Goal: Find specific fact: Find specific fact

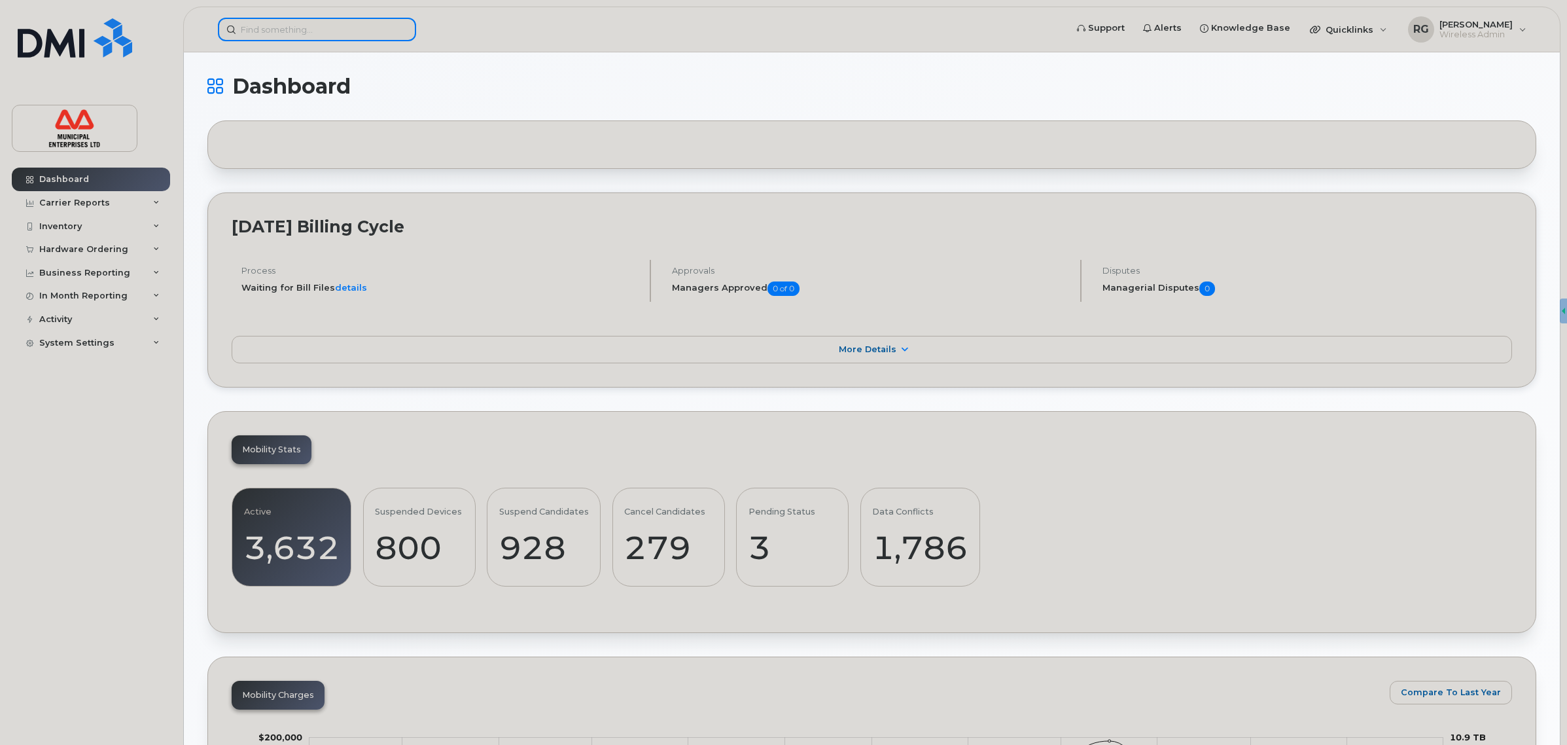
click at [283, 30] on input at bounding box center [317, 30] width 198 height 24
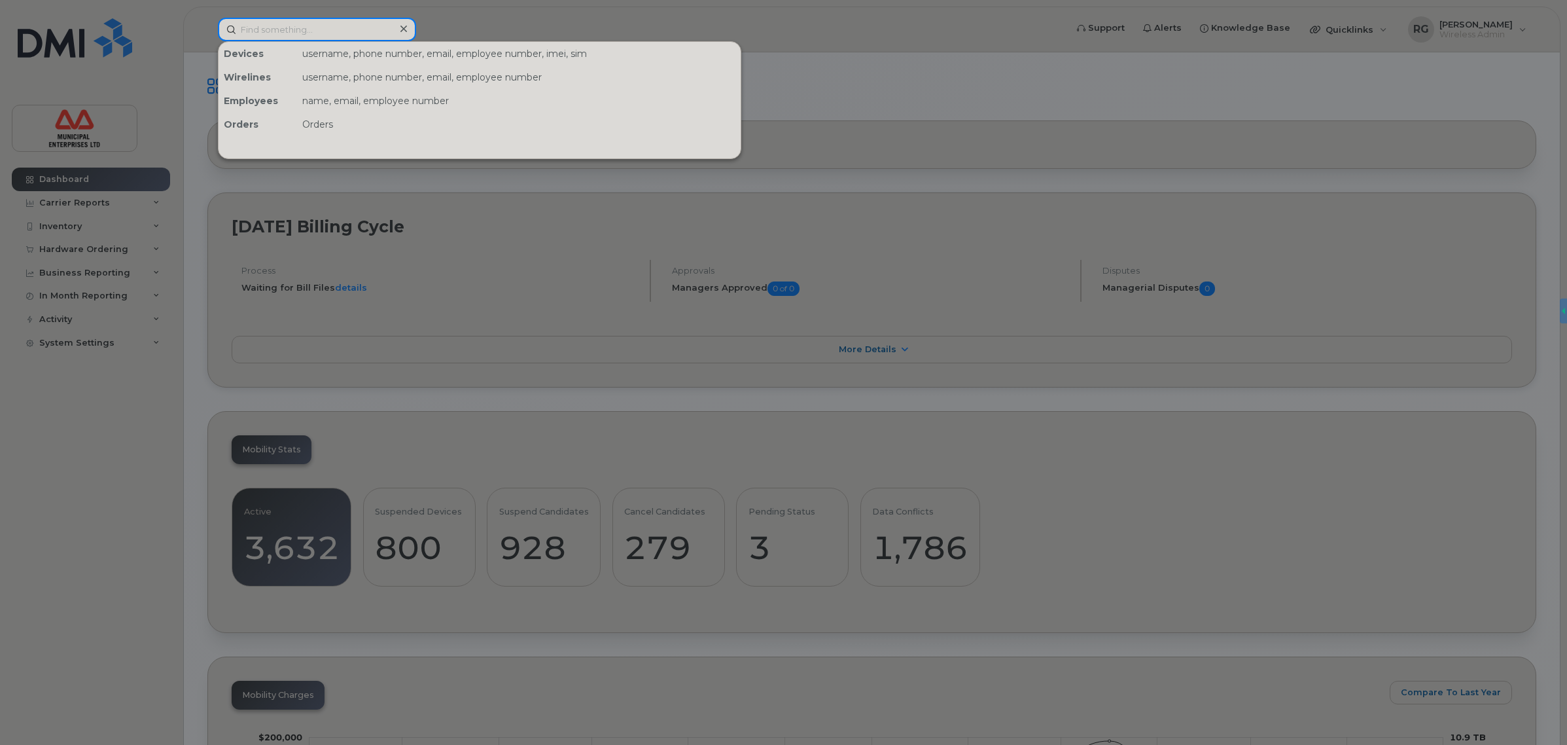
paste input "5066541492"
type input "5066541492"
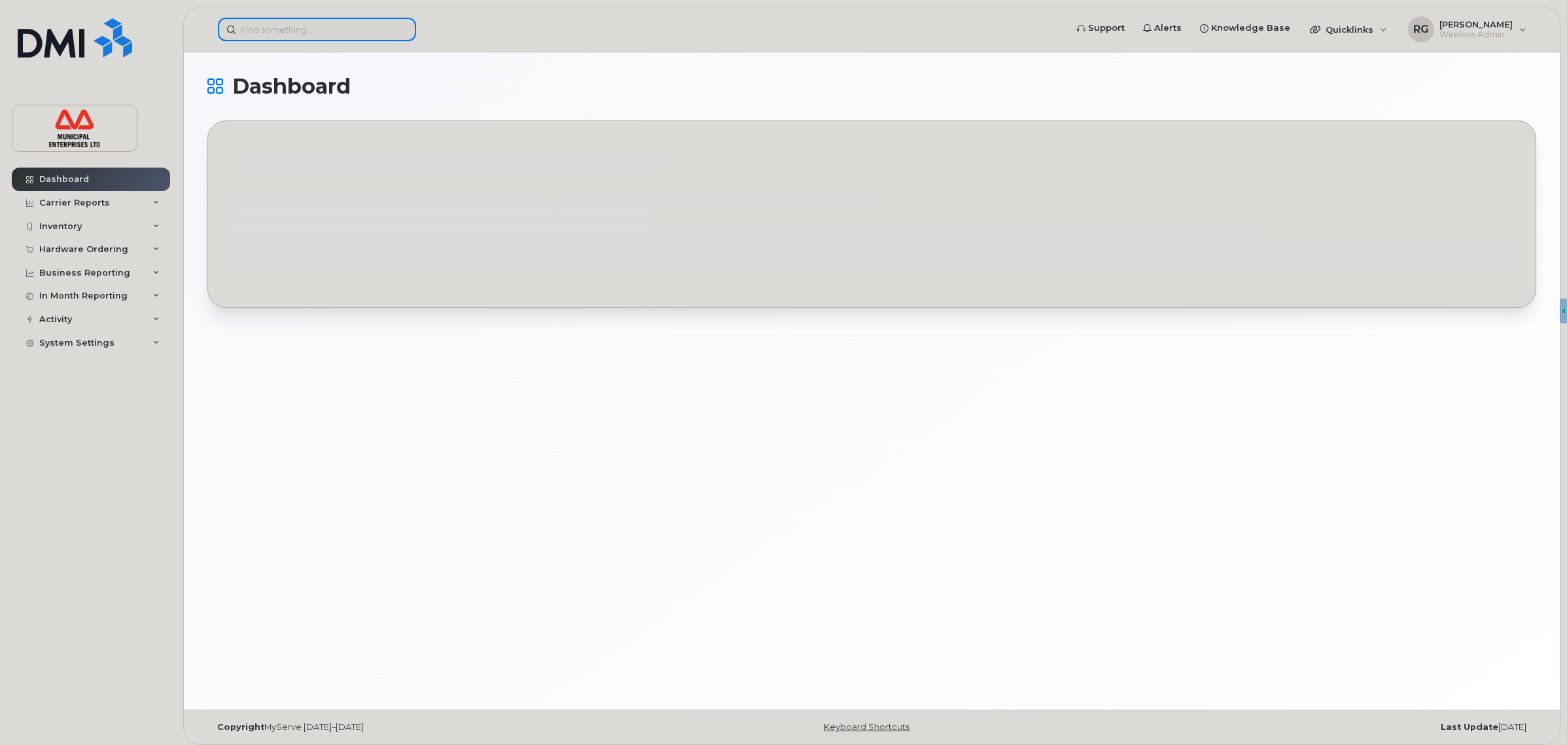
click at [290, 31] on input at bounding box center [317, 30] width 198 height 24
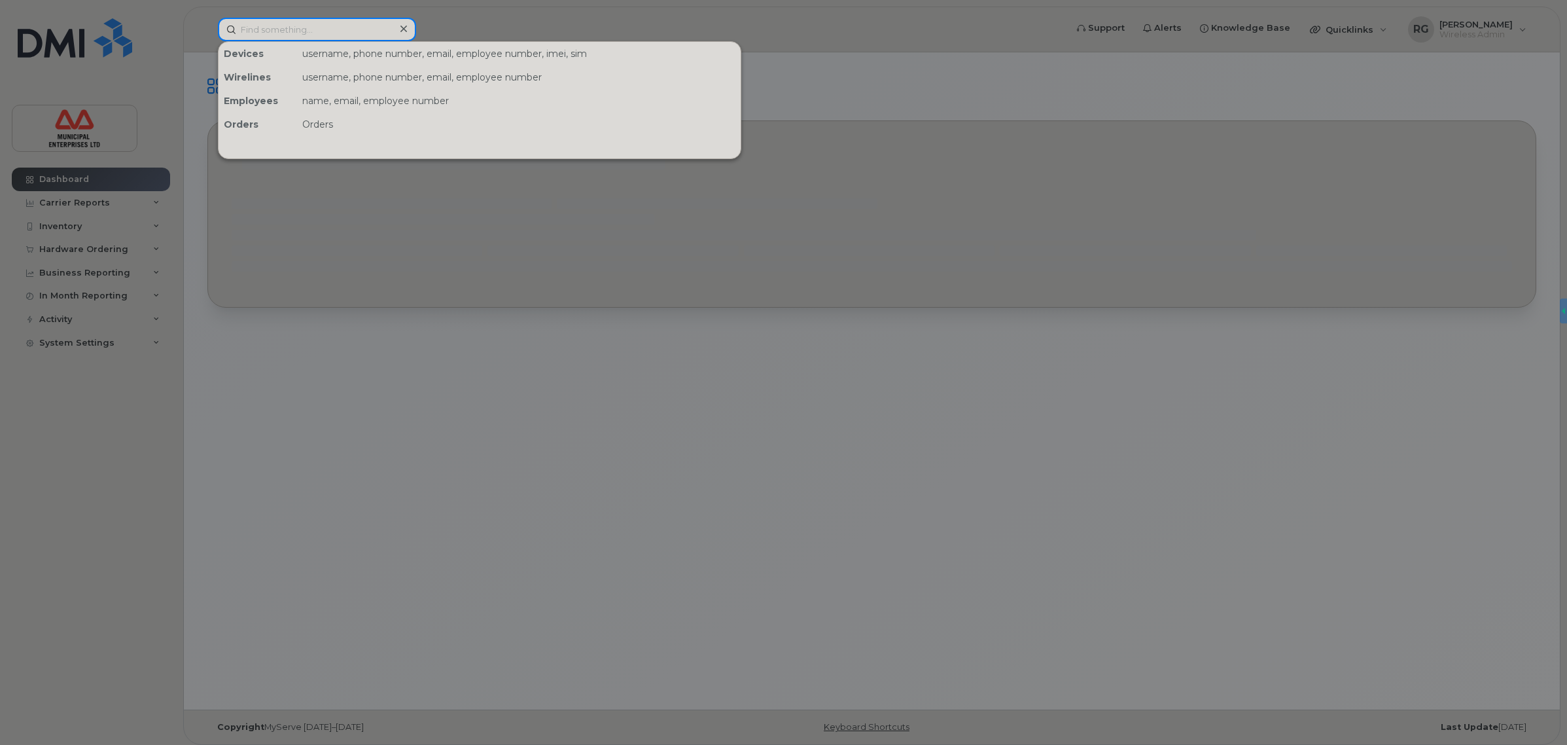
paste input "5066541492"
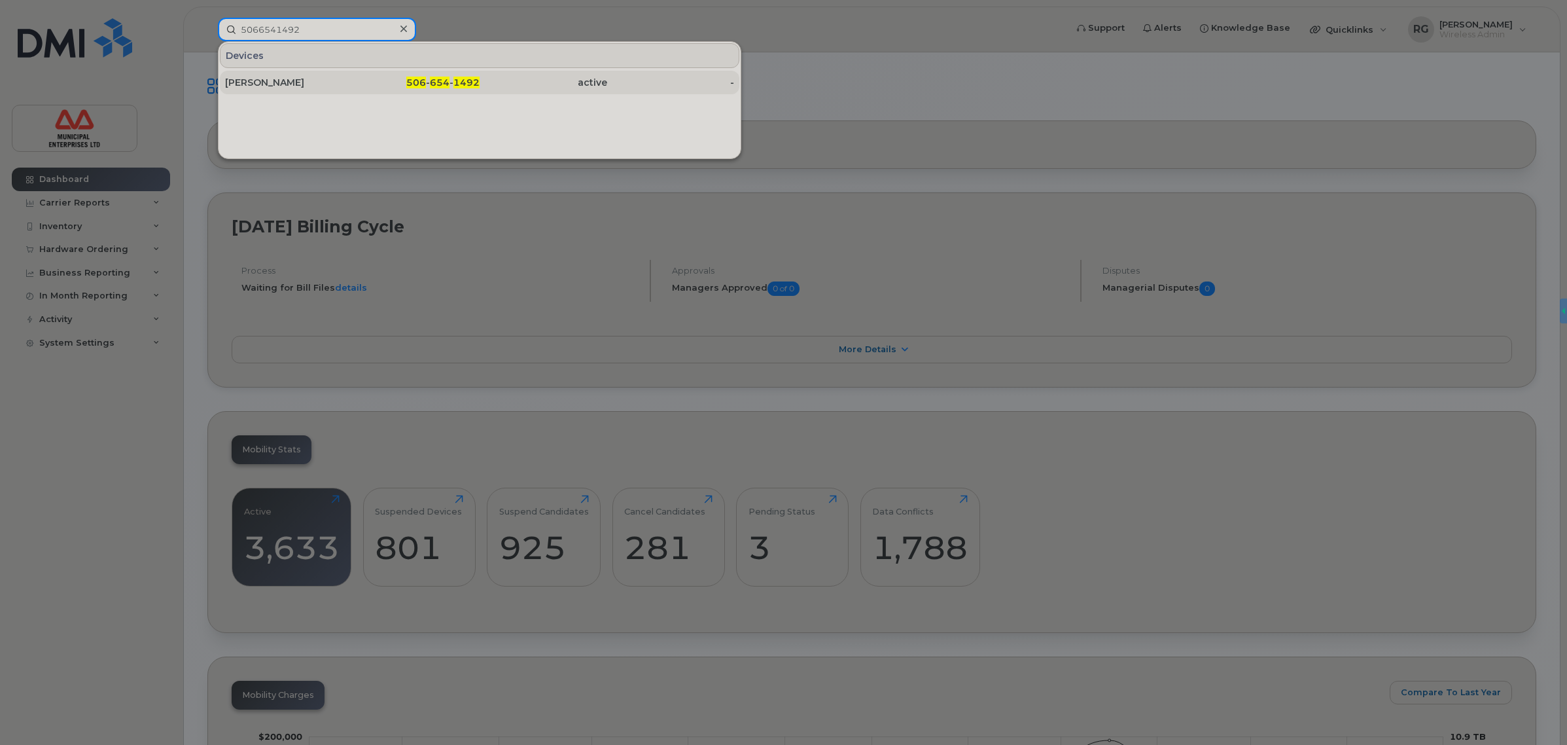
type input "5066541492"
click at [270, 86] on div "Jamie Myshrall" at bounding box center [289, 82] width 128 height 13
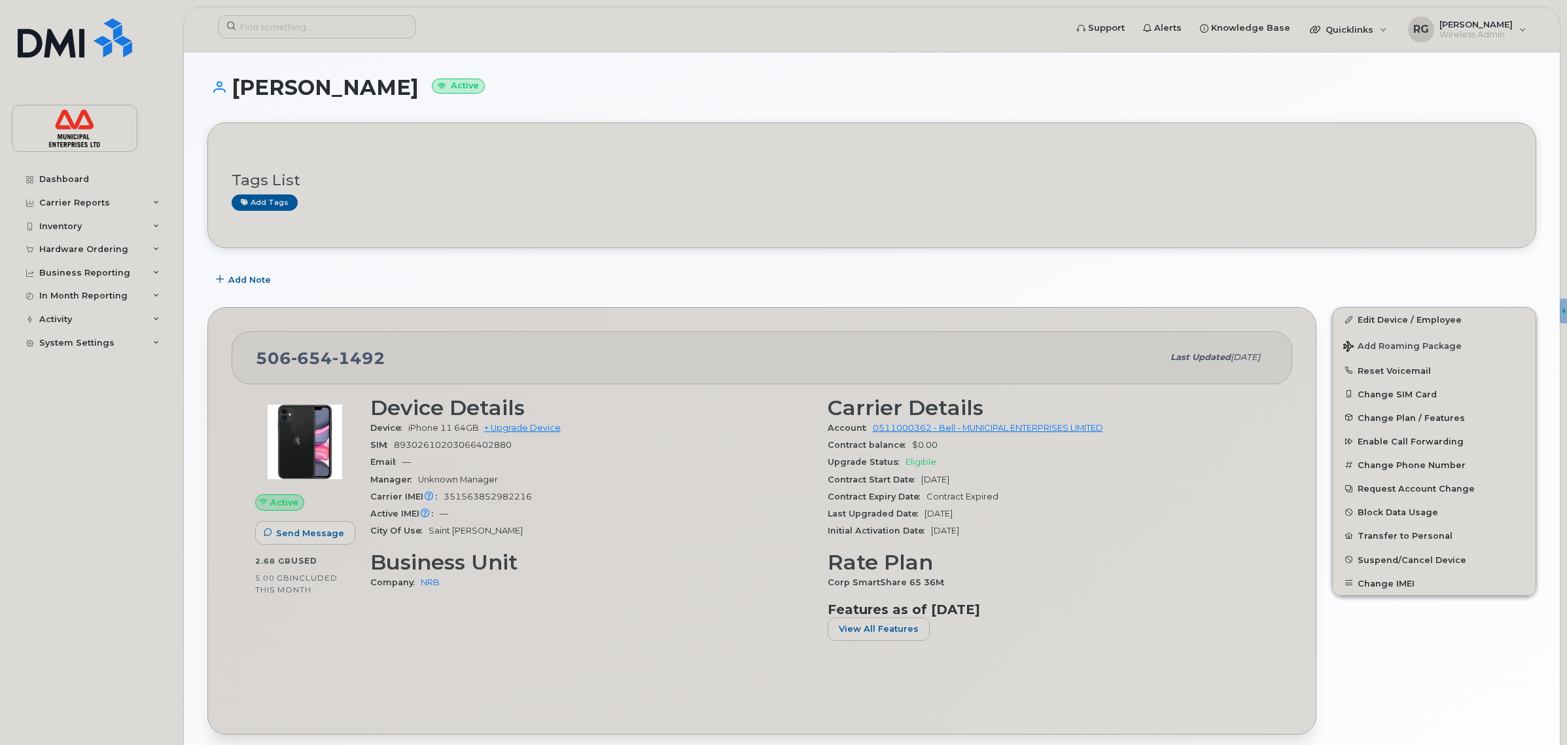
drag, startPoint x: 236, startPoint y: 92, endPoint x: 393, endPoint y: 84, distance: 157.2
click at [393, 84] on h1 "[PERSON_NAME] Active" at bounding box center [871, 87] width 1329 height 23
copy h1 "[PERSON_NAME]"
